Goal: Transaction & Acquisition: Book appointment/travel/reservation

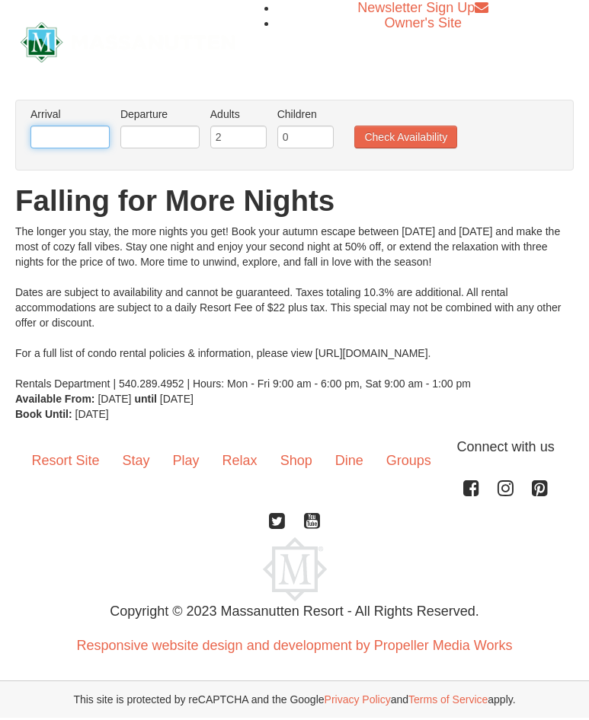
click at [93, 133] on input "text" at bounding box center [69, 137] width 79 height 23
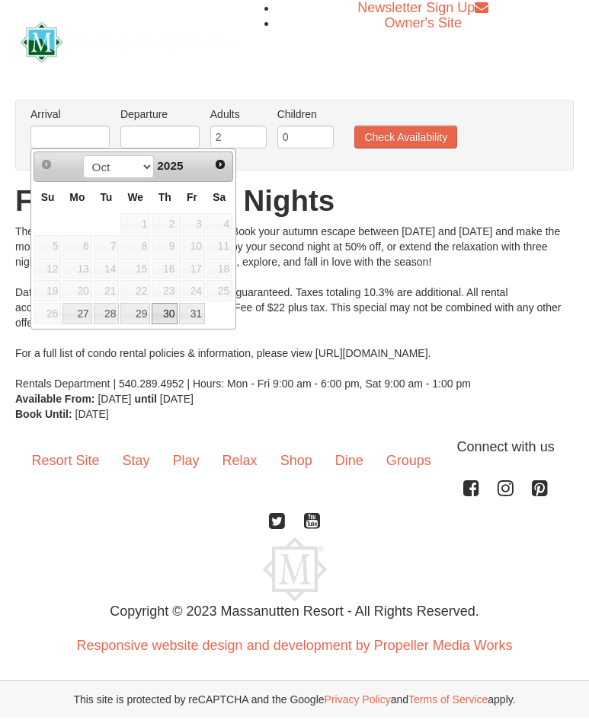
click at [174, 315] on link "30" at bounding box center [165, 313] width 26 height 21
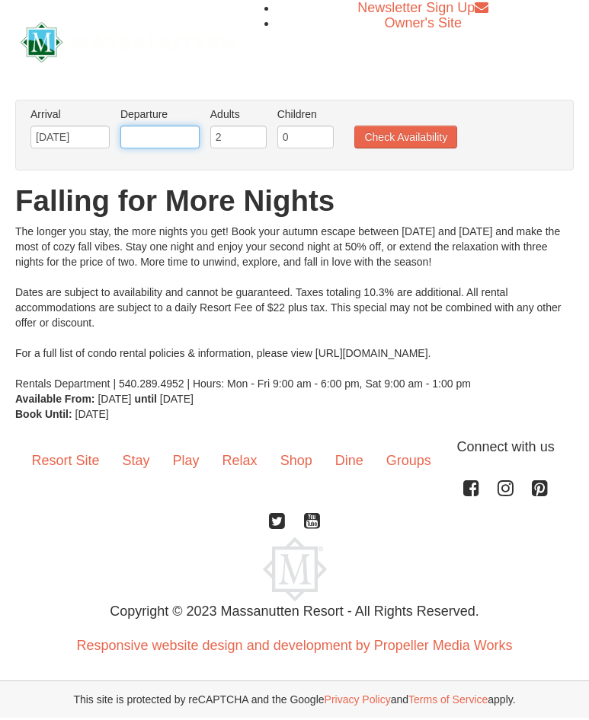
click at [151, 139] on input "text" at bounding box center [159, 137] width 79 height 23
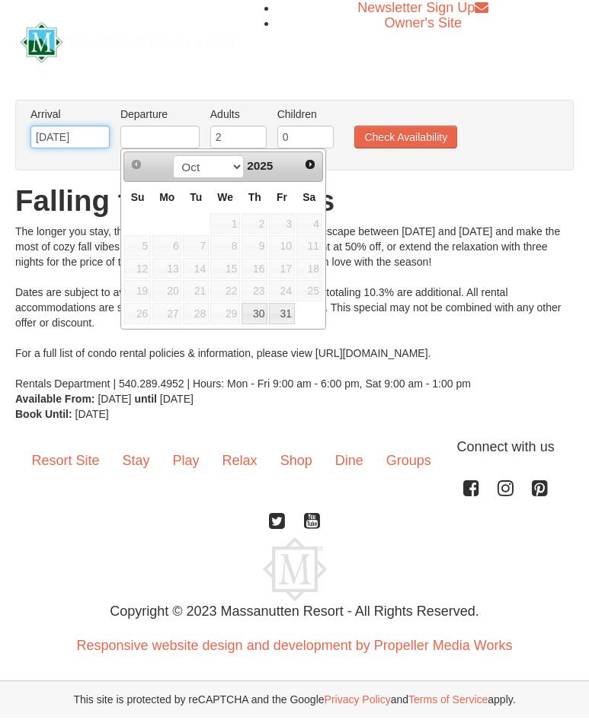
click at [81, 132] on input "10/30/2025" at bounding box center [69, 137] width 79 height 23
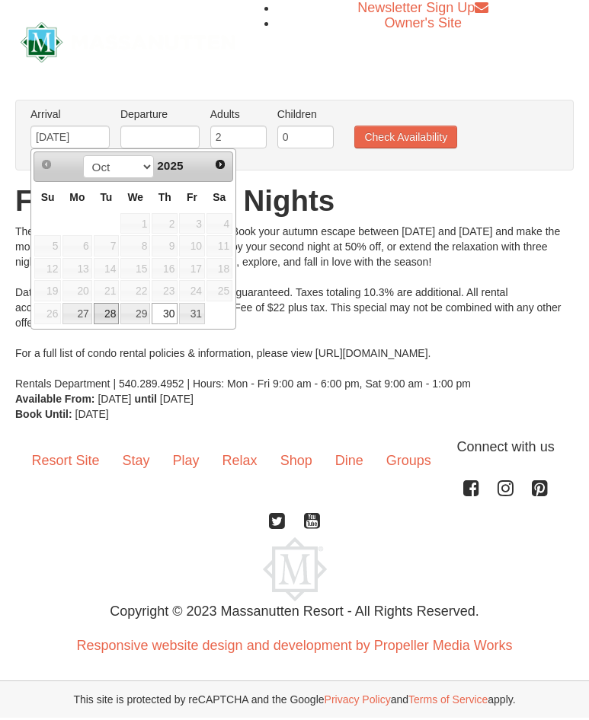
click at [111, 319] on link "28" at bounding box center [107, 313] width 26 height 21
type input "10/28/2025"
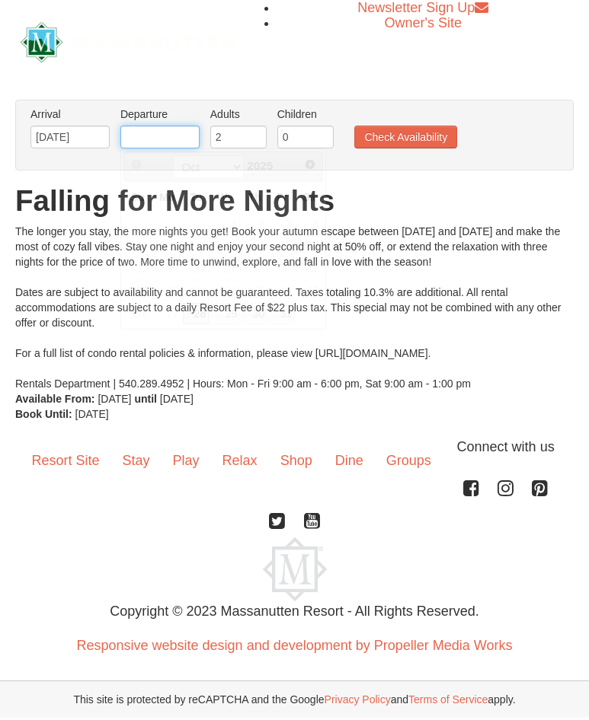
click at [175, 135] on input "text" at bounding box center [159, 137] width 79 height 23
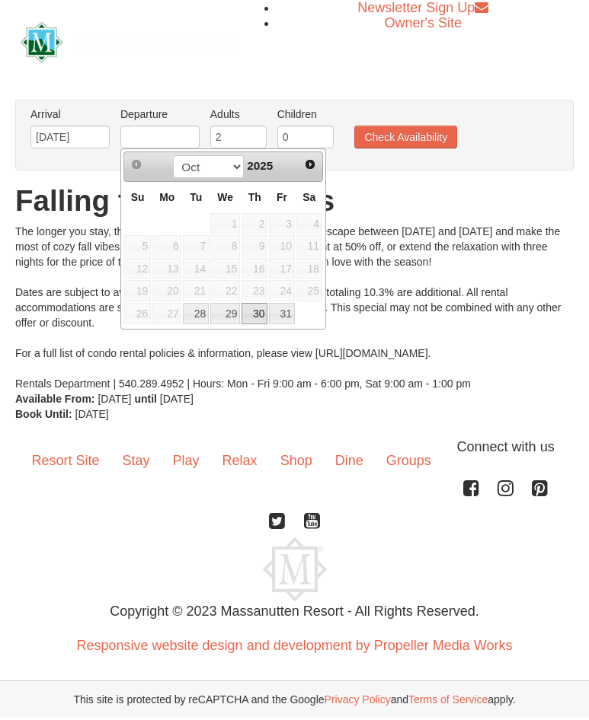
click at [266, 310] on link "30" at bounding box center [254, 313] width 26 height 21
type input "10/30/2025"
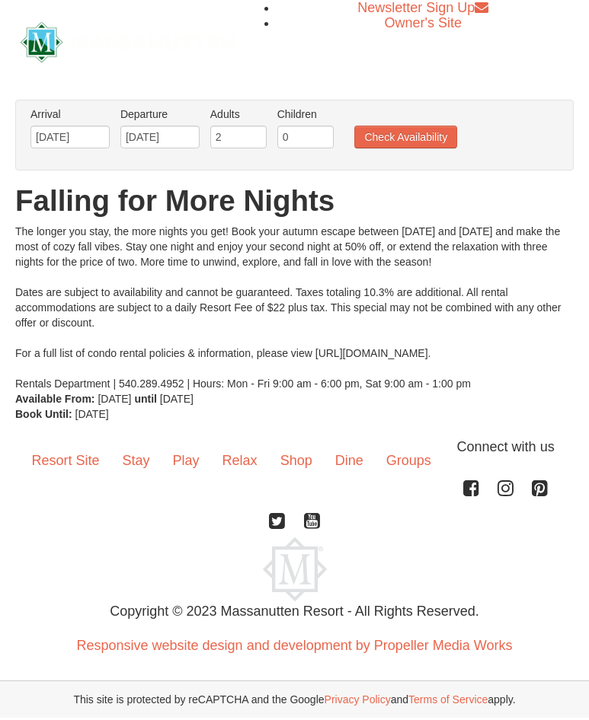
click at [400, 124] on ul "Arrival Please format dates MM/DD/YYYY Please format dates MM/DD/YYYY 10/28/202…" at bounding box center [286, 131] width 519 height 49
click at [403, 136] on button "Check Availability" at bounding box center [405, 137] width 103 height 23
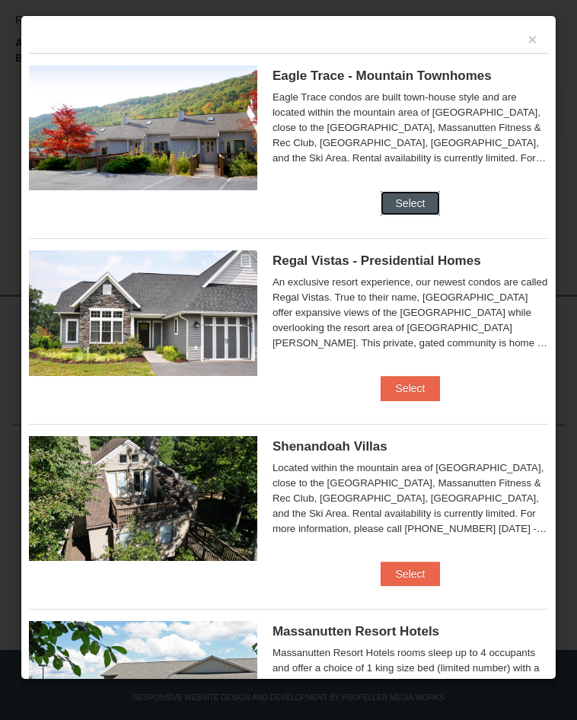
click at [381, 215] on button "Select" at bounding box center [411, 203] width 60 height 24
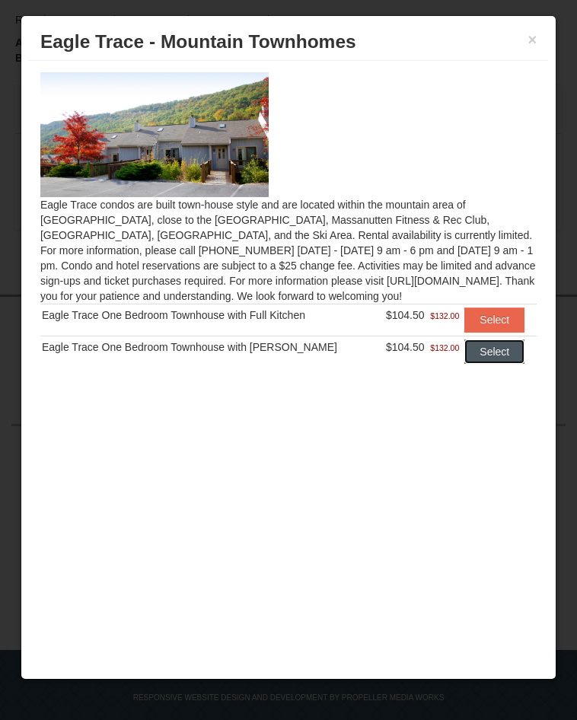
click at [464, 364] on button "Select" at bounding box center [494, 352] width 60 height 24
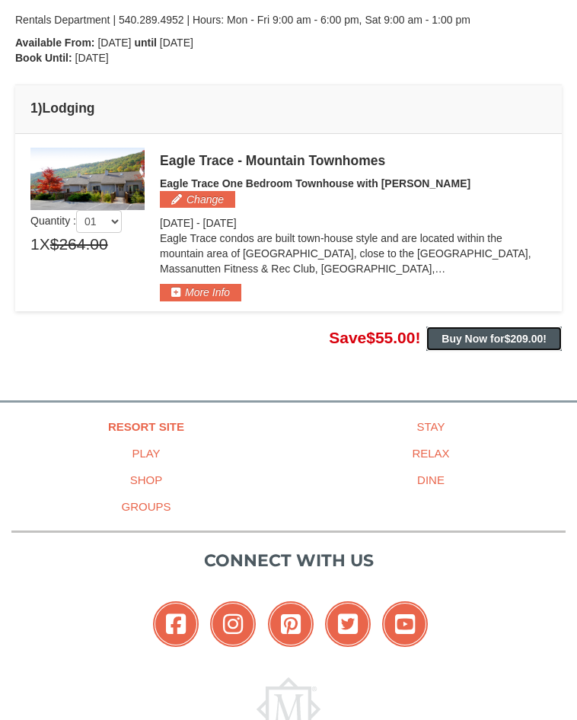
click at [469, 333] on strong "Buy Now for $209.00 !" at bounding box center [494, 339] width 105 height 12
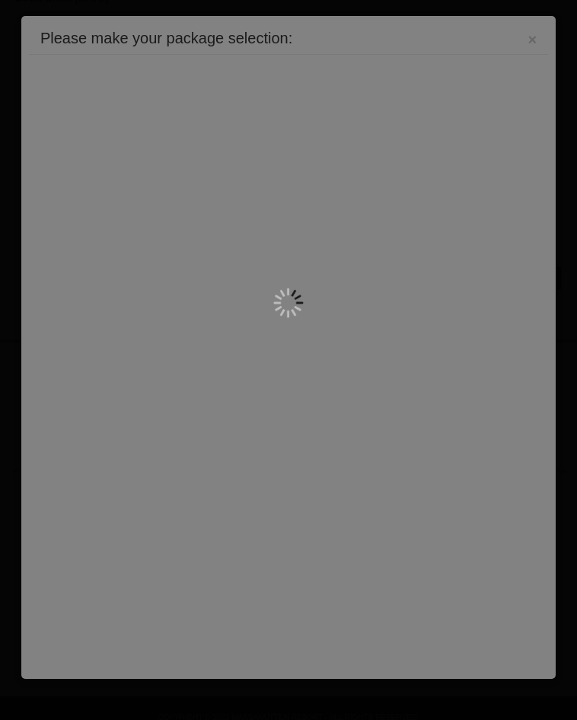
scroll to position [454, 0]
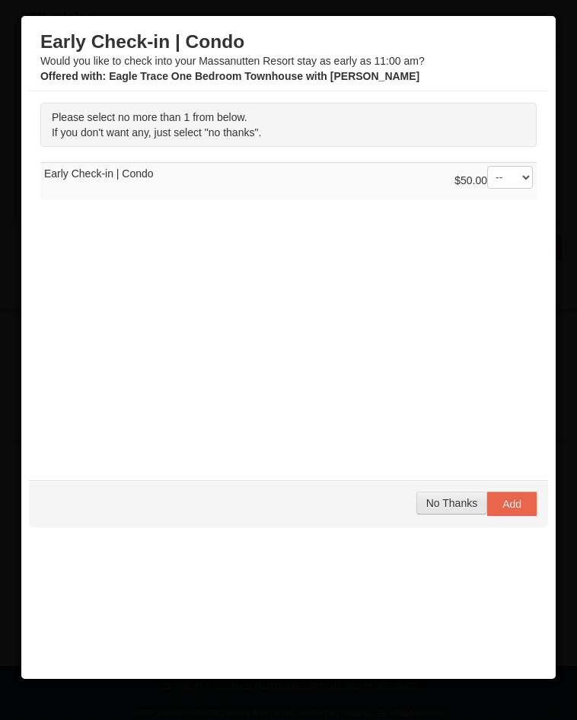
click at [426, 509] on span "No Thanks" at bounding box center [451, 503] width 51 height 12
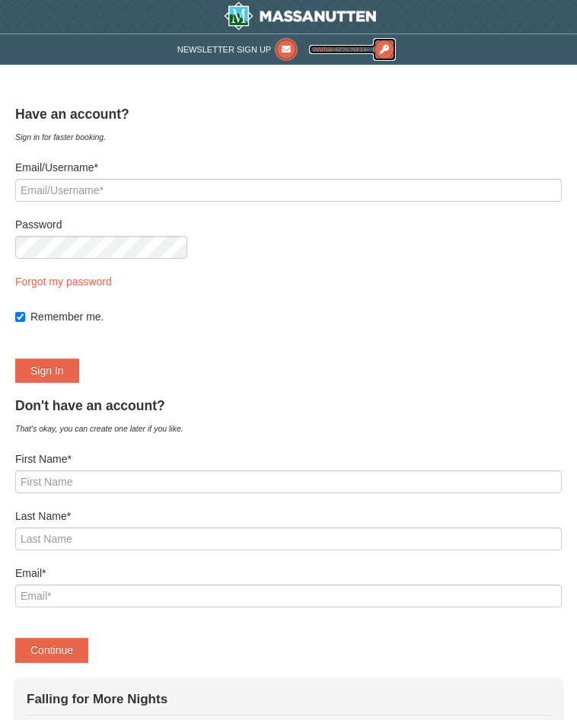
click at [396, 38] on icon at bounding box center [384, 49] width 23 height 23
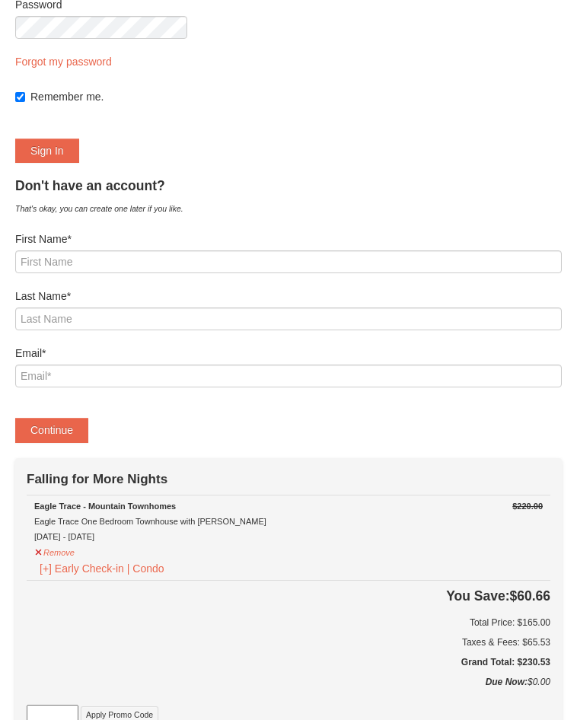
scroll to position [457, 0]
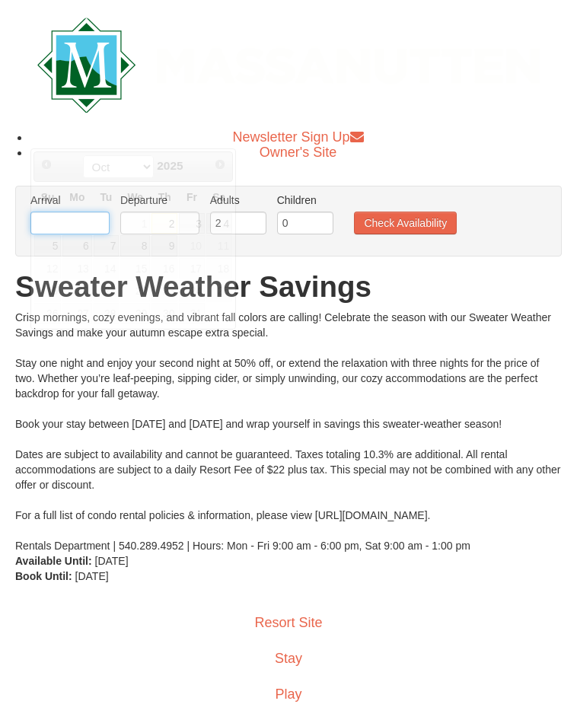
click at [89, 212] on input "text" at bounding box center [69, 223] width 79 height 23
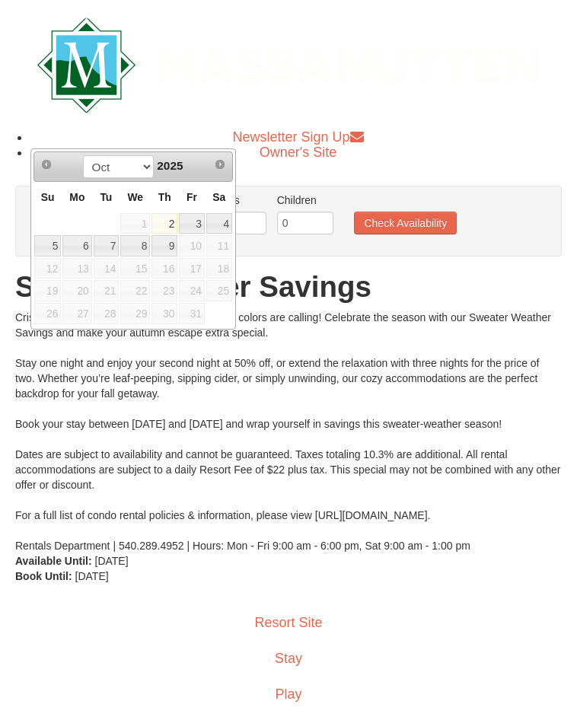
click at [202, 301] on span "24" at bounding box center [192, 290] width 26 height 21
click at [142, 168] on select "Oct" at bounding box center [118, 166] width 71 height 23
click at [83, 155] on select "Oct" at bounding box center [118, 166] width 71 height 23
click at [197, 229] on link "3" at bounding box center [192, 223] width 26 height 21
type input "[DATE]"
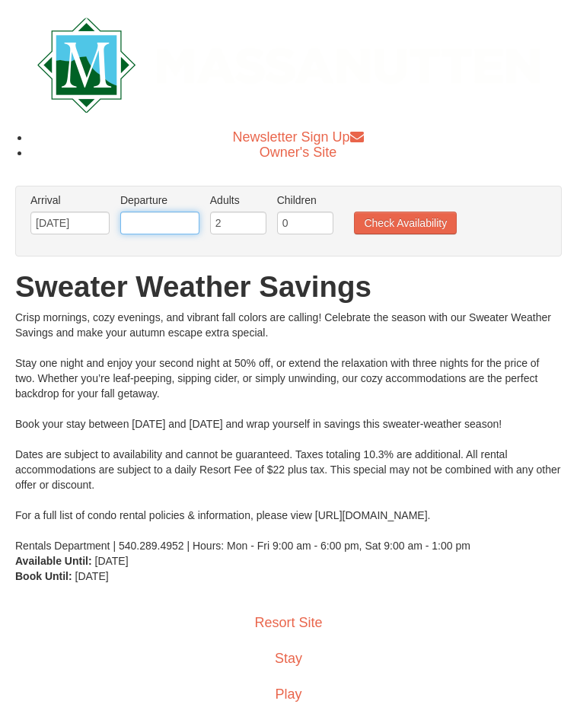
click at [164, 212] on input "text" at bounding box center [159, 223] width 79 height 23
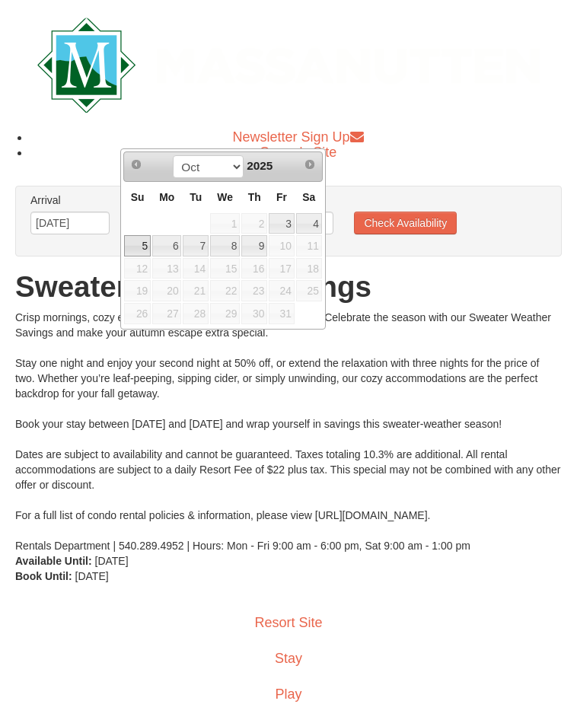
click at [146, 250] on link "5" at bounding box center [137, 245] width 27 height 21
type input "10/05/2025"
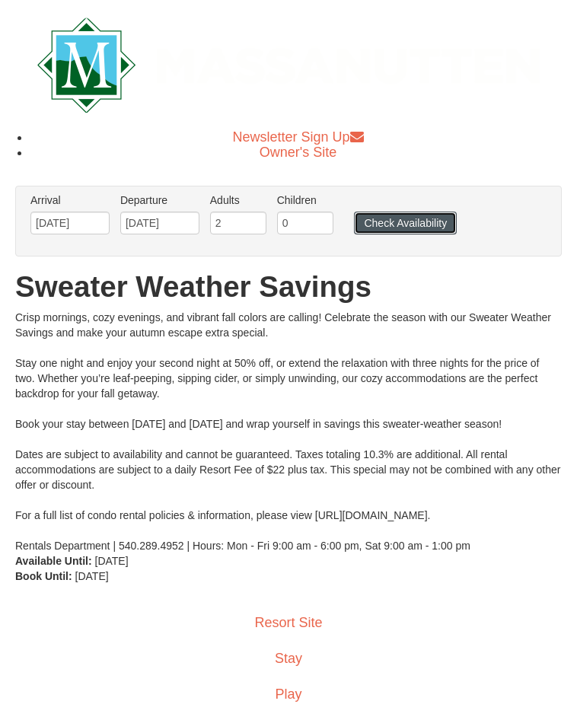
click at [376, 212] on button "Check Availability" at bounding box center [405, 223] width 103 height 23
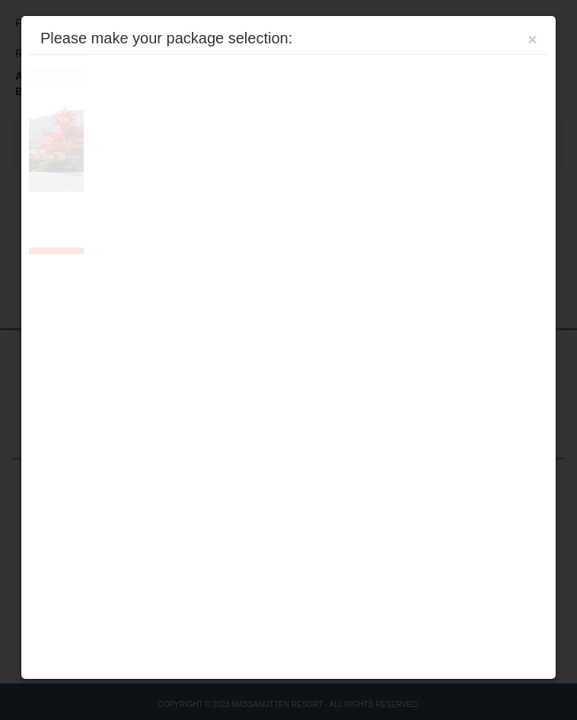
scroll to position [439, 0]
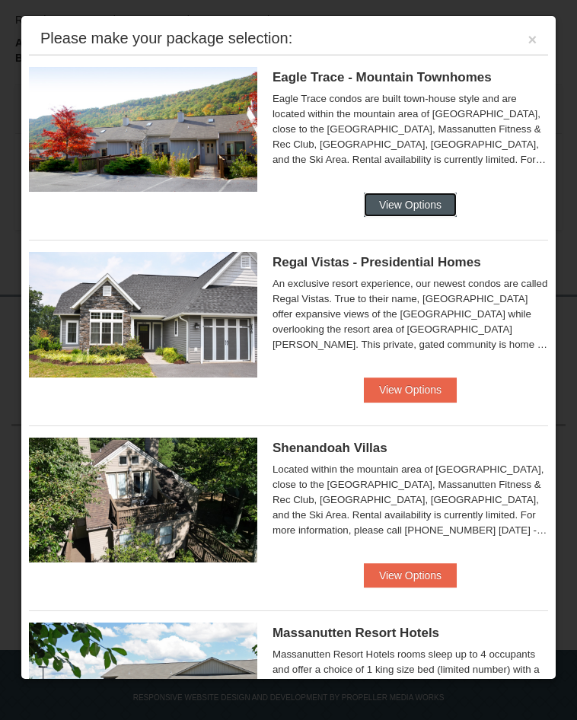
click at [364, 217] on button "View Options" at bounding box center [410, 205] width 93 height 24
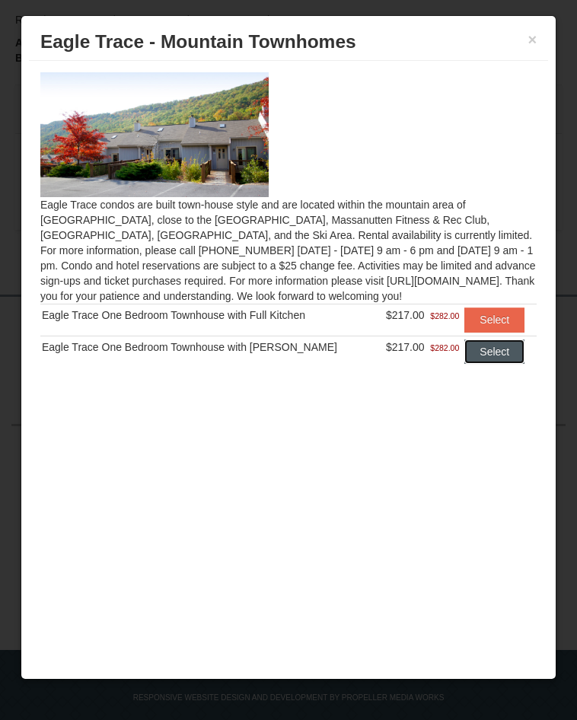
click at [464, 364] on button "Select" at bounding box center [494, 352] width 60 height 24
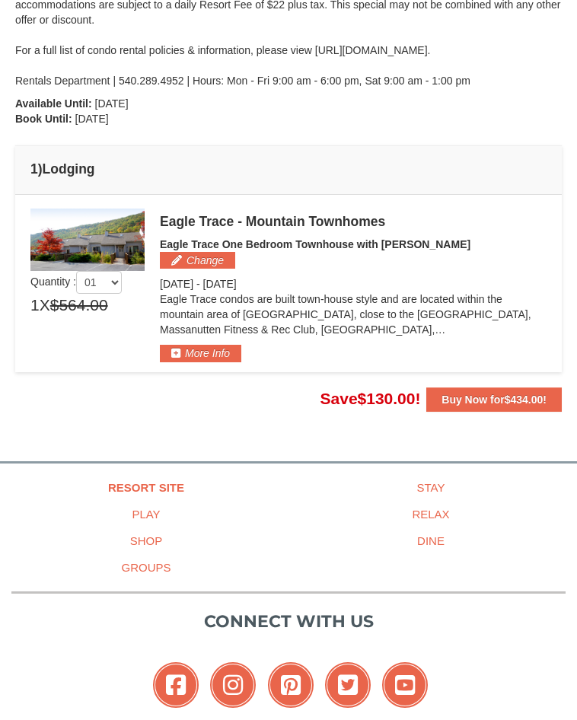
scroll to position [378, 0]
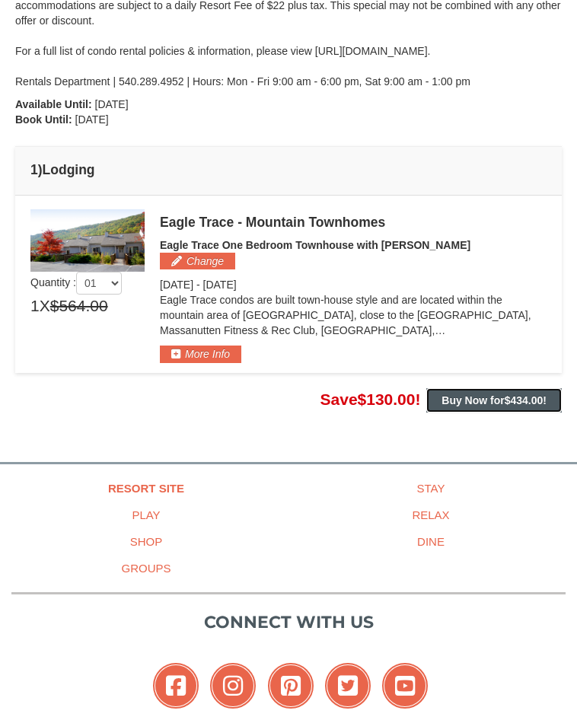
click at [491, 394] on strong "Buy Now for $434.00 !" at bounding box center [494, 400] width 105 height 12
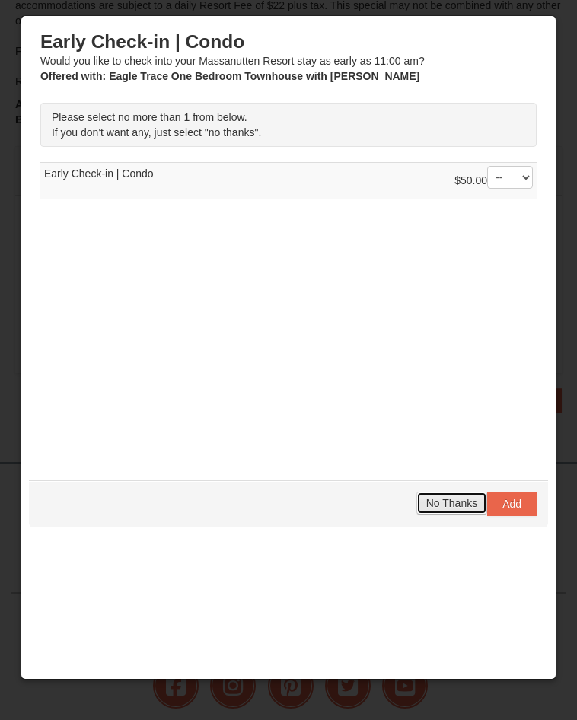
click at [416, 515] on button "No Thanks" at bounding box center [451, 503] width 71 height 23
